Goal: Complete application form

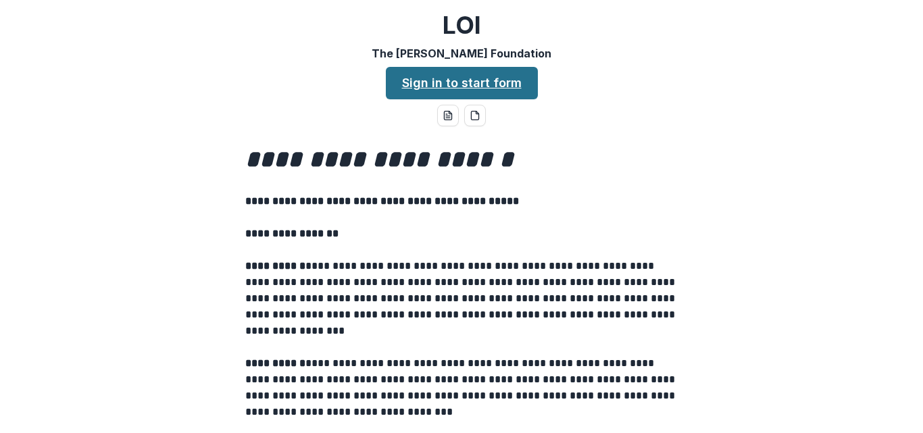
click at [474, 79] on link "Sign in to start form" at bounding box center [462, 83] width 152 height 32
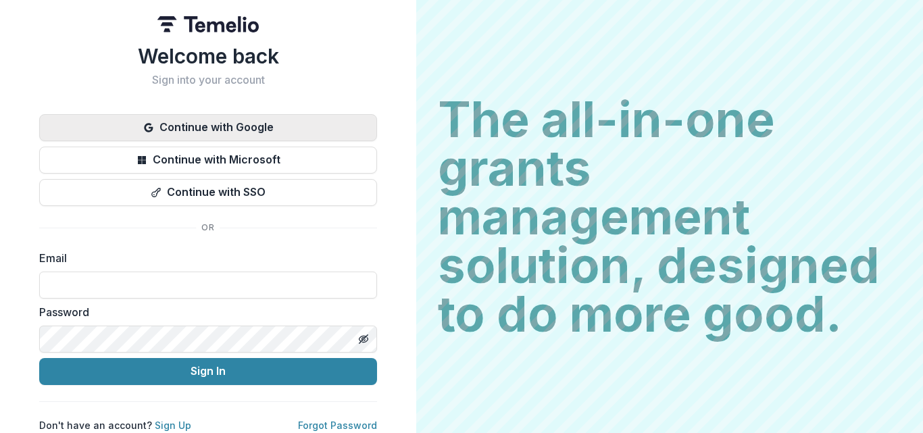
click at [201, 125] on button "Continue with Google" at bounding box center [208, 127] width 338 height 27
click at [223, 129] on button "Continue with Google" at bounding box center [208, 127] width 338 height 27
